Goal: Information Seeking & Learning: Learn about a topic

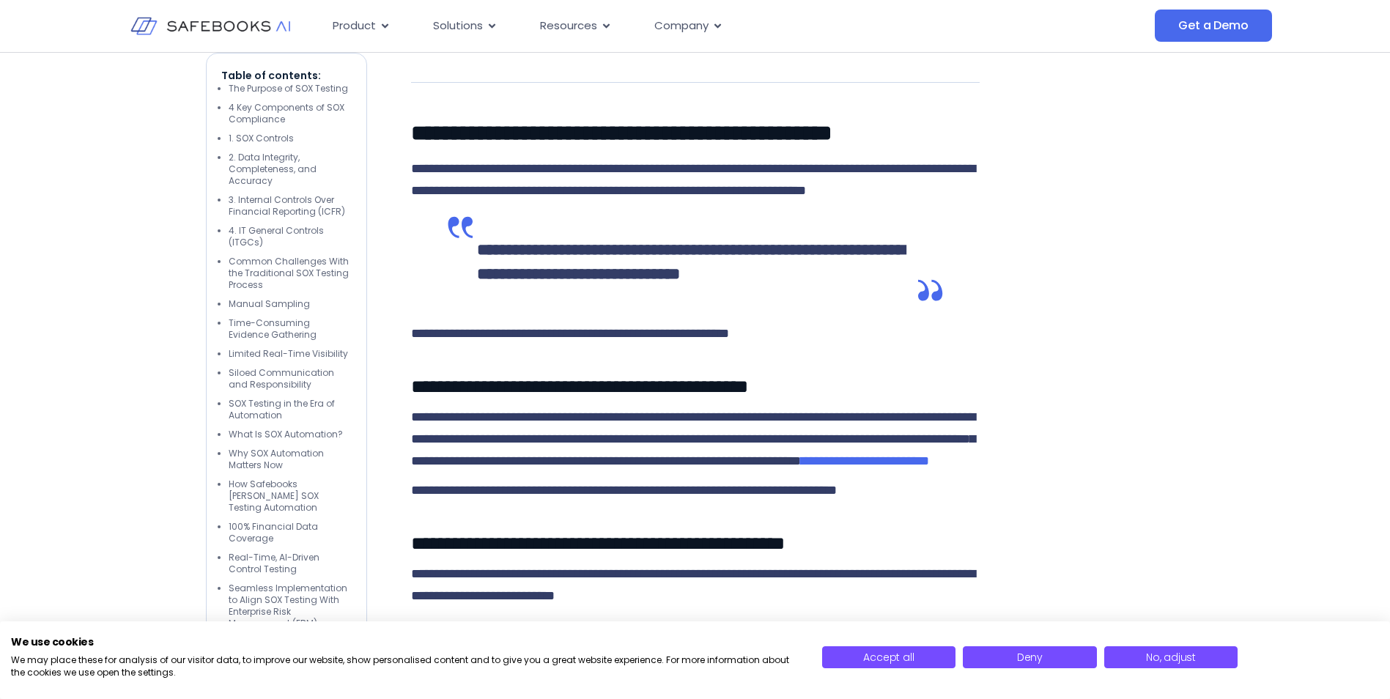
scroll to position [8427, 0]
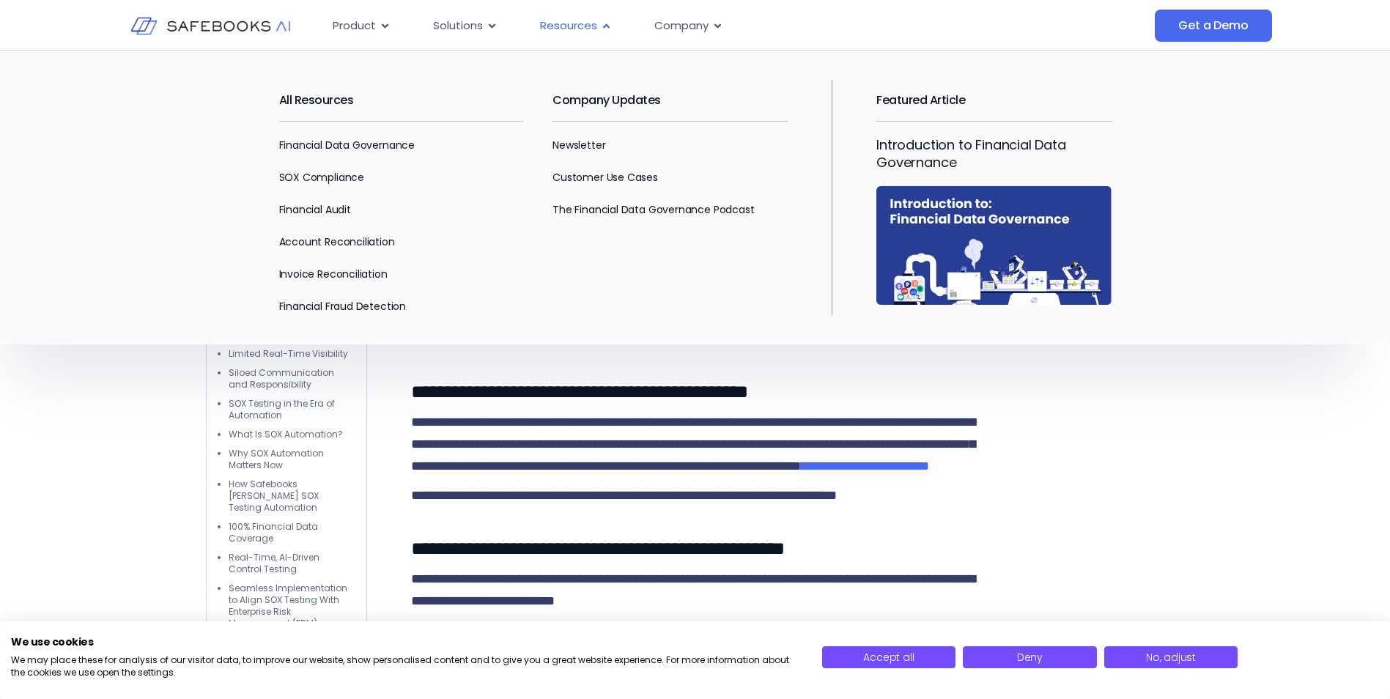
click at [569, 28] on span "Resources" at bounding box center [568, 26] width 57 height 17
click at [350, 180] on link "SOX Compliance" at bounding box center [321, 177] width 85 height 15
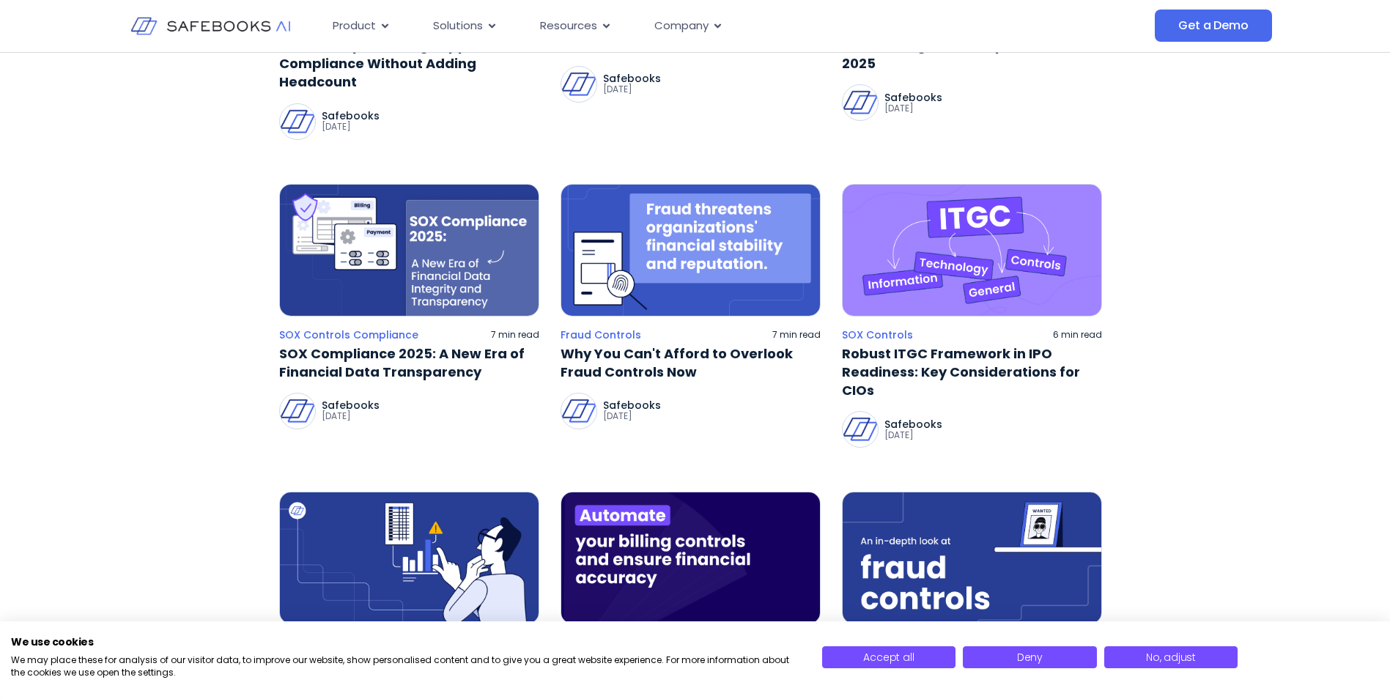
scroll to position [806, 0]
